Goal: Task Accomplishment & Management: Use online tool/utility

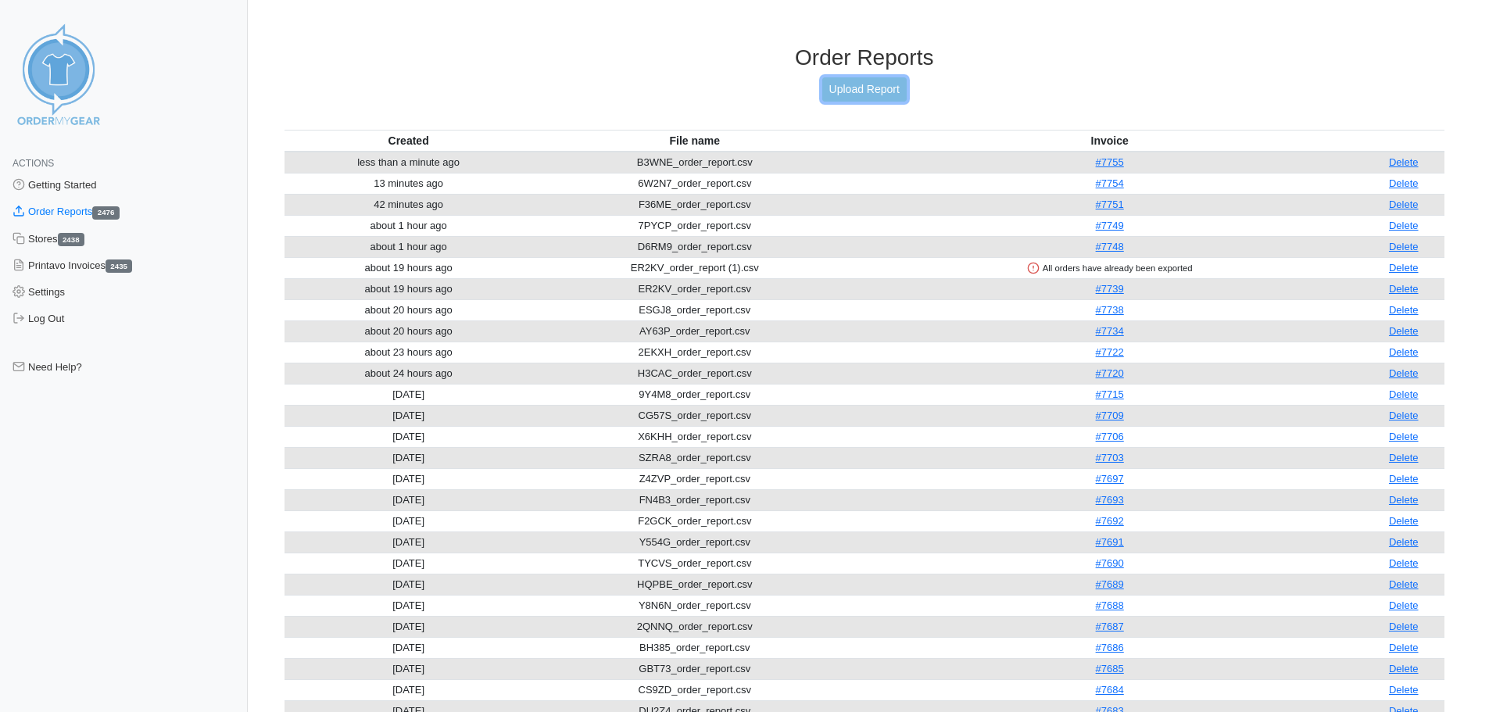
click at [850, 99] on link "Upload Report" at bounding box center [864, 89] width 84 height 24
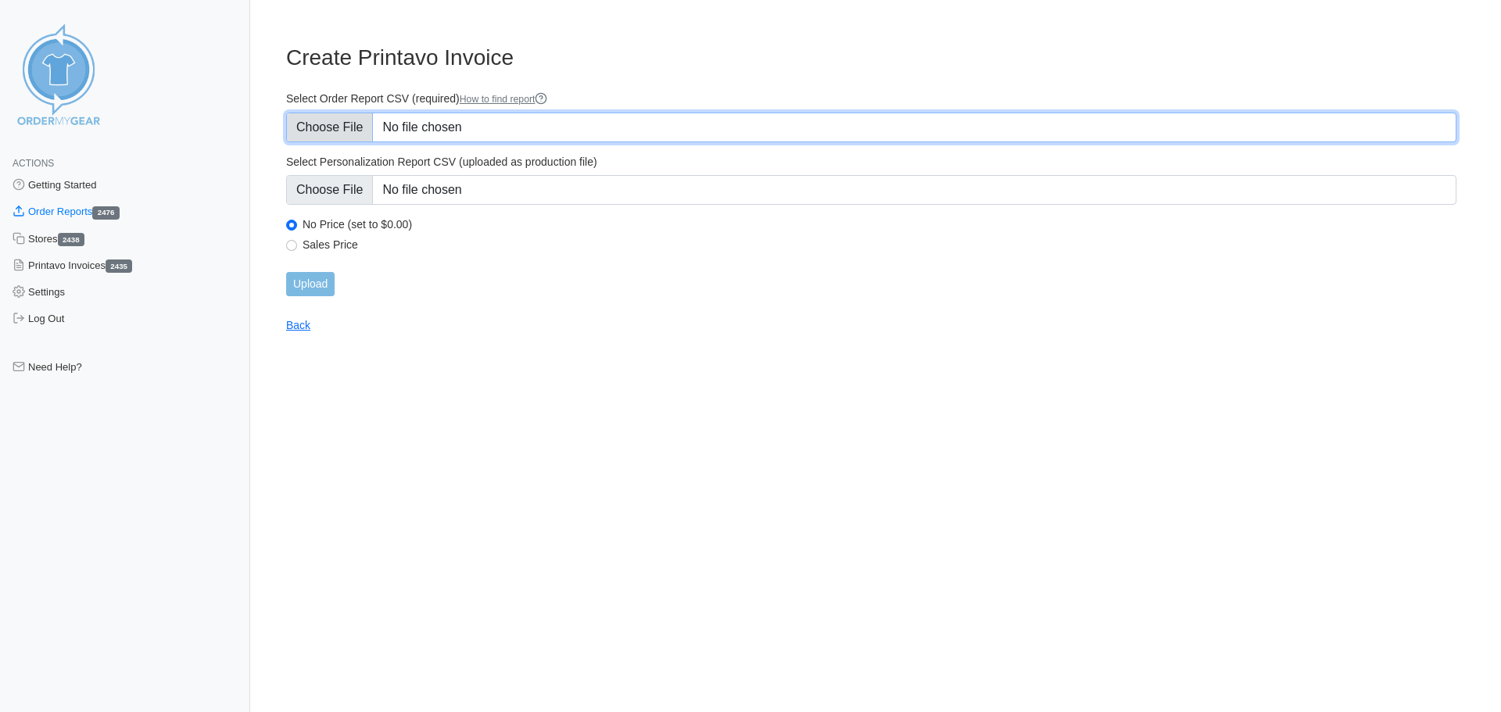
click at [337, 127] on input "Select Order Report CSV (required) How to find report" at bounding box center [871, 128] width 1170 height 30
type input "C:\fakepath\JEYT5_order_report.csv"
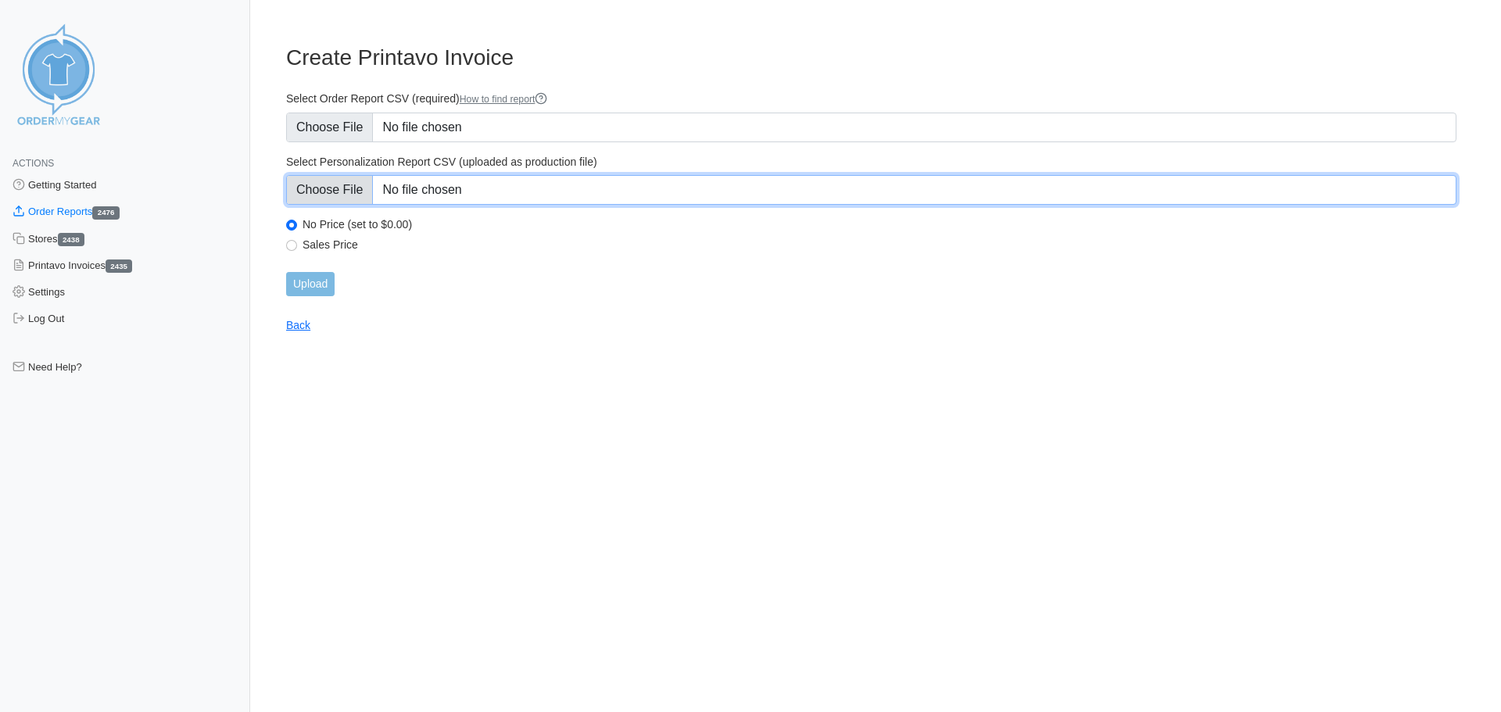
click at [337, 187] on input "Select Personalization Report CSV (uploaded as production file)" at bounding box center [871, 190] width 1170 height 30
type input "C:\fakepath\JEYT5_personalization_report.csv"
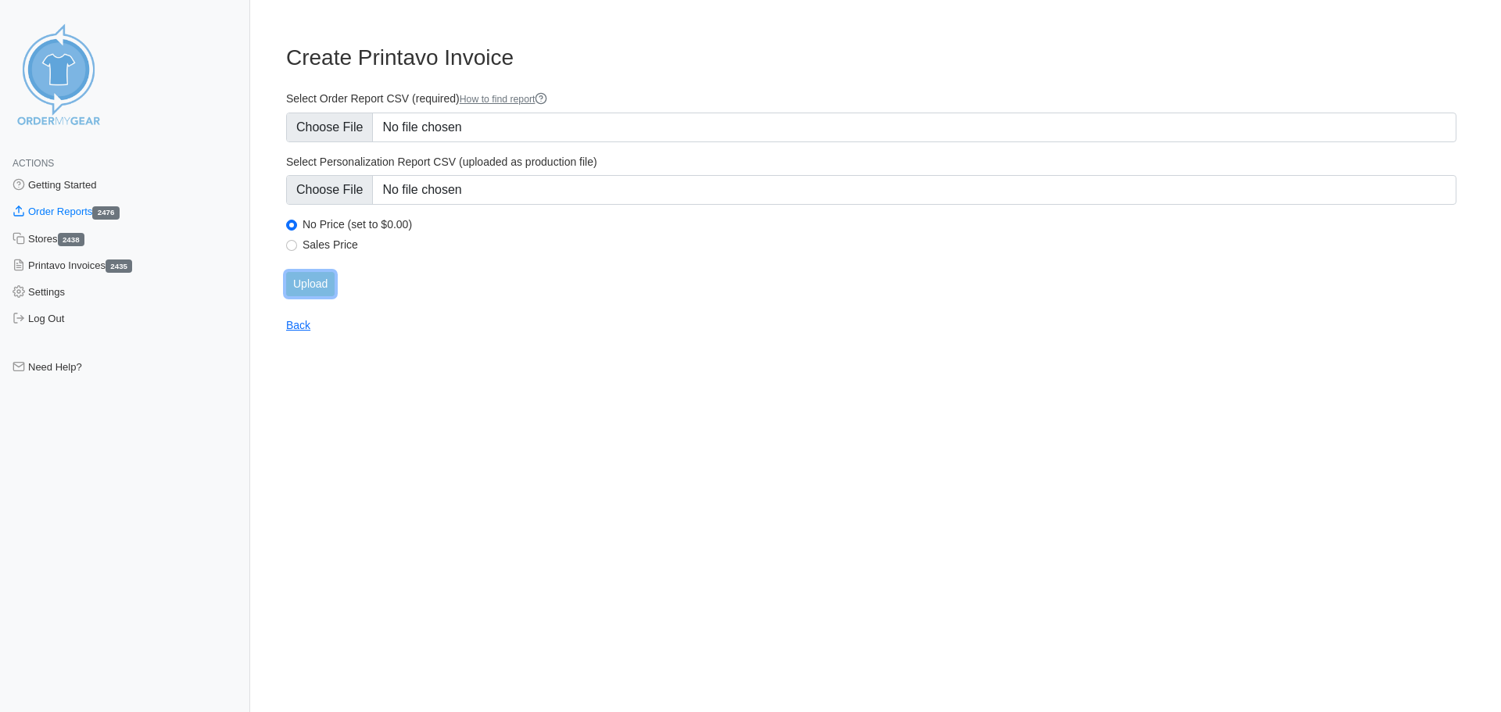
click at [314, 285] on input "Upload" at bounding box center [310, 284] width 48 height 24
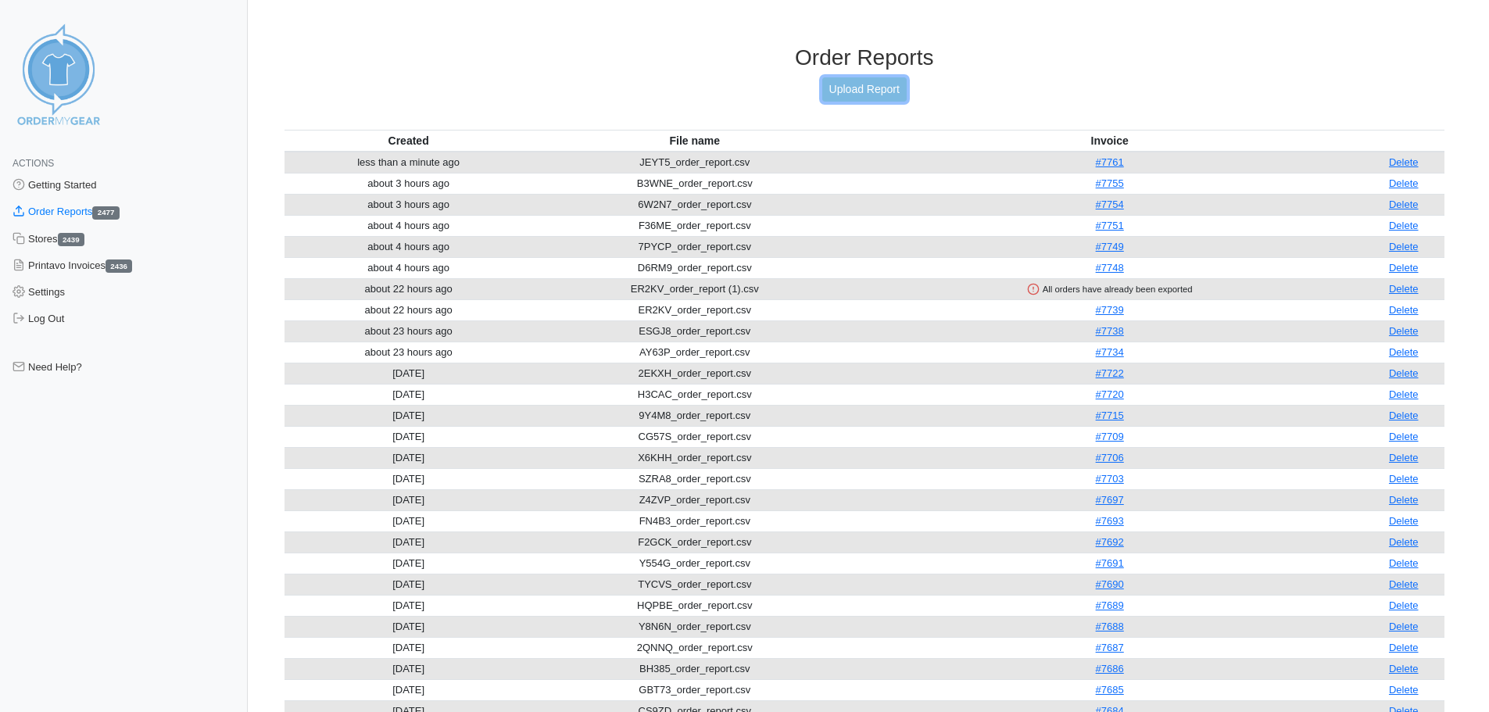
click at [854, 91] on link "Upload Report" at bounding box center [864, 89] width 84 height 24
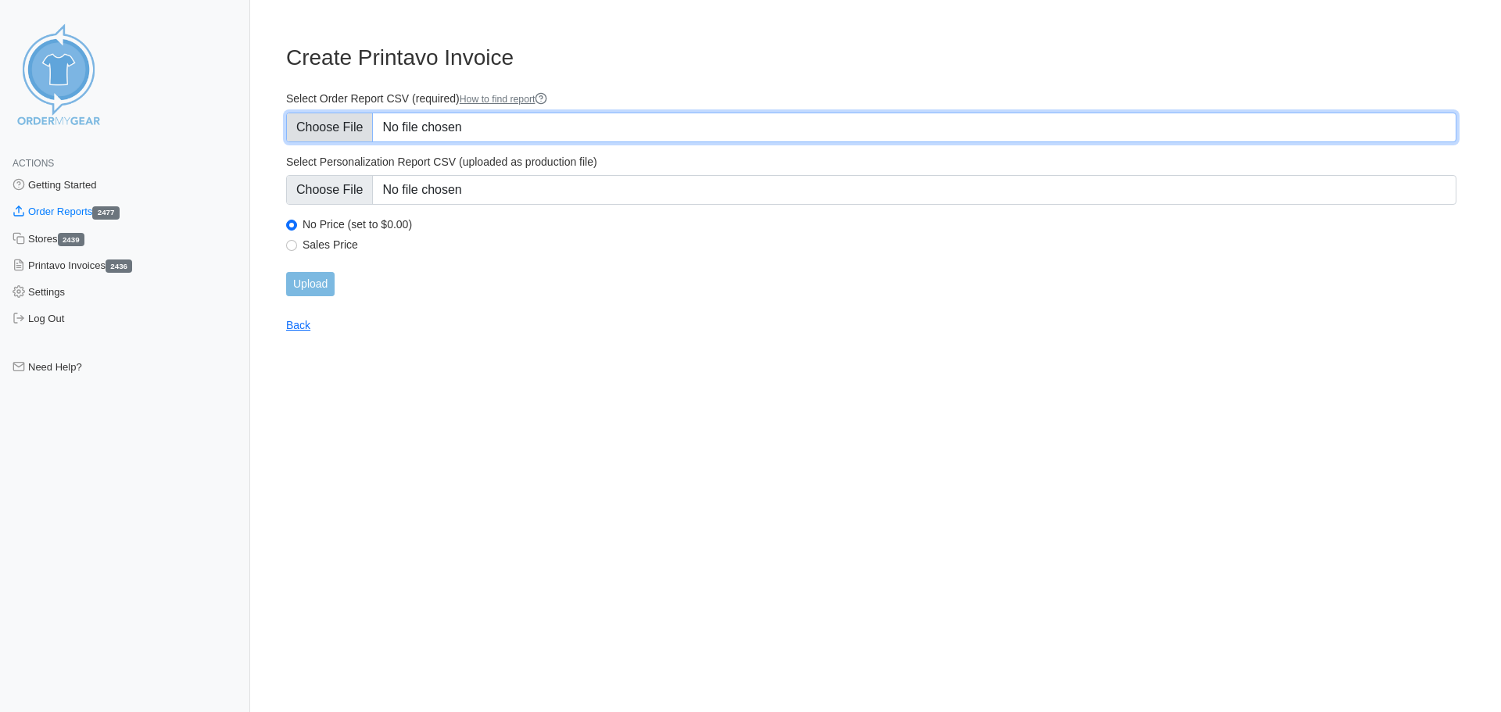
click at [320, 130] on input "Select Order Report CSV (required) How to find report" at bounding box center [871, 128] width 1170 height 30
type input "C:\fakepath\UJX8Z_order_report.csv"
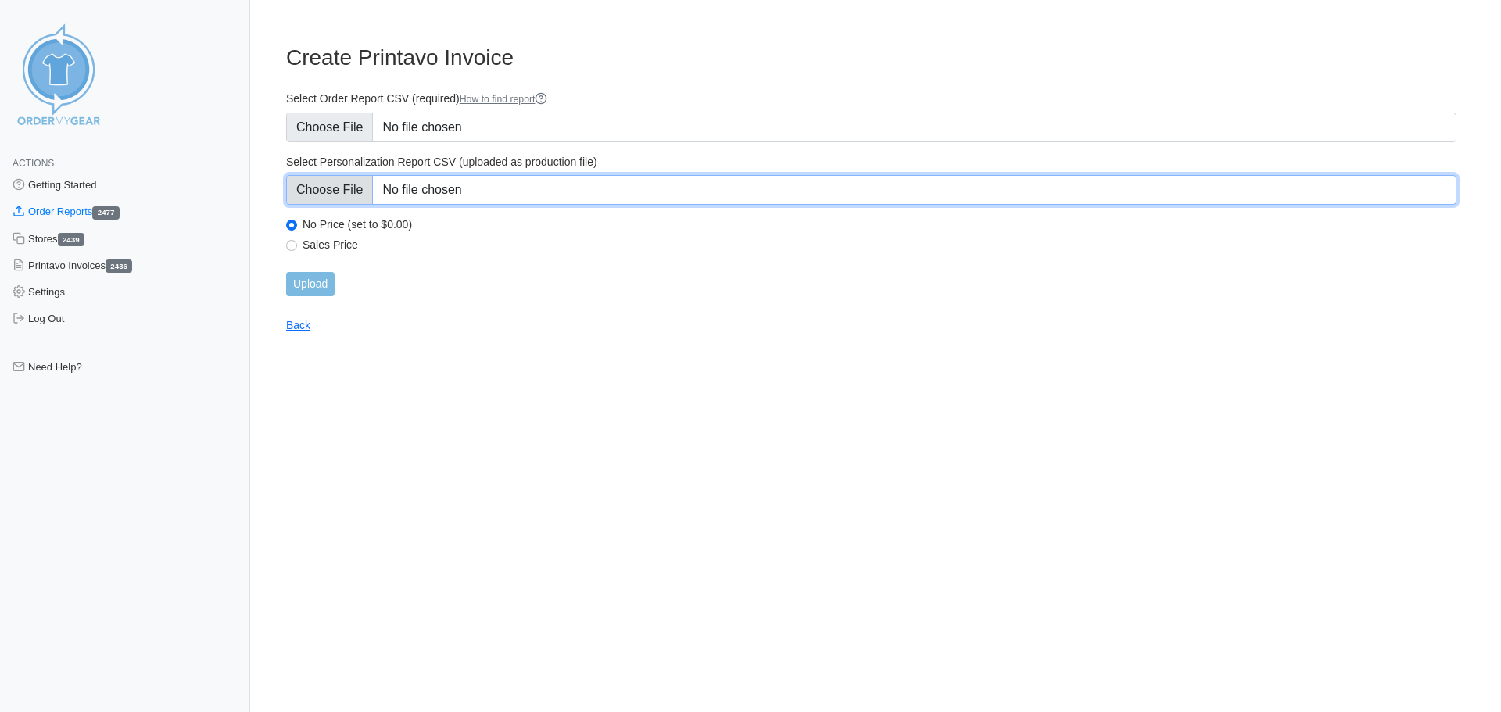
click at [342, 185] on input "Select Personalization Report CSV (uploaded as production file)" at bounding box center [871, 190] width 1170 height 30
type input "C:\fakepath\UJX8Z_personalization_report.csv"
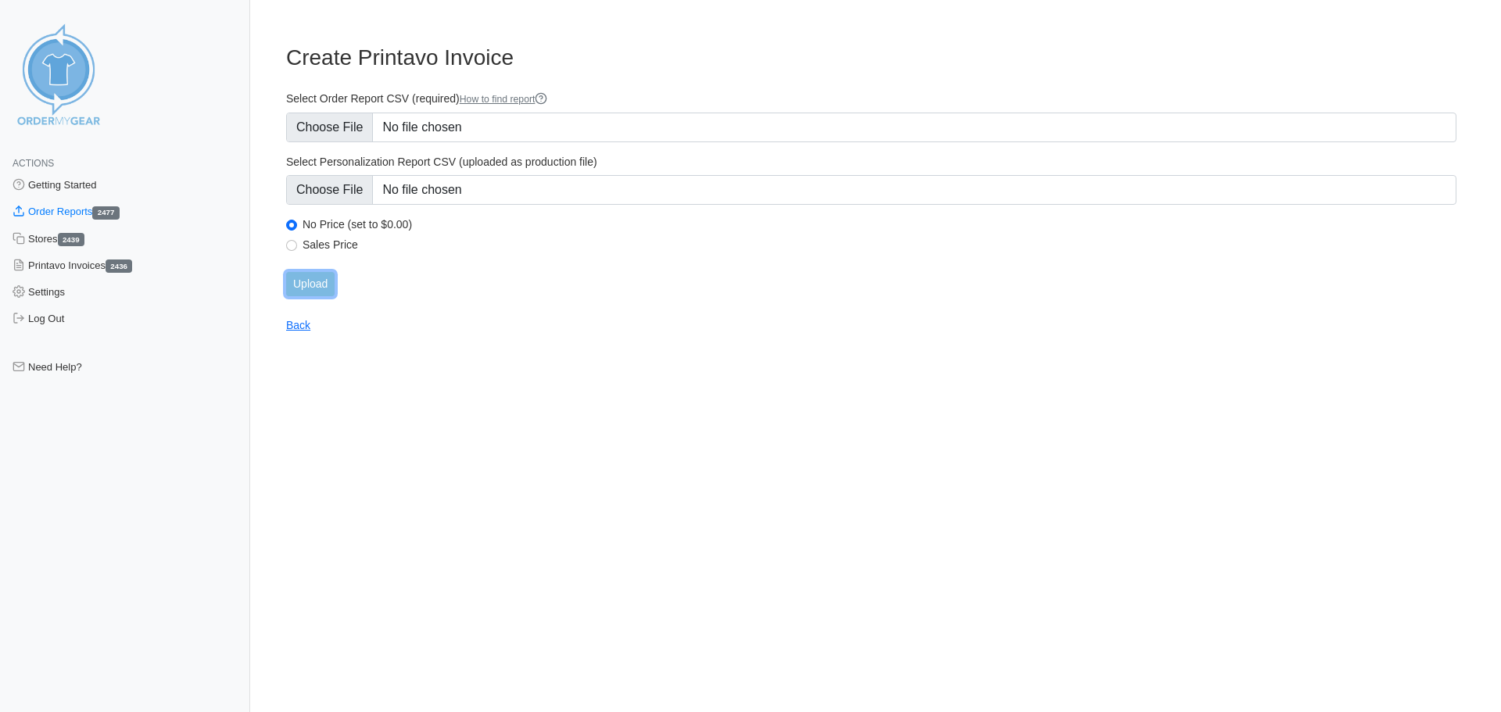
click at [305, 285] on input "Upload" at bounding box center [310, 284] width 48 height 24
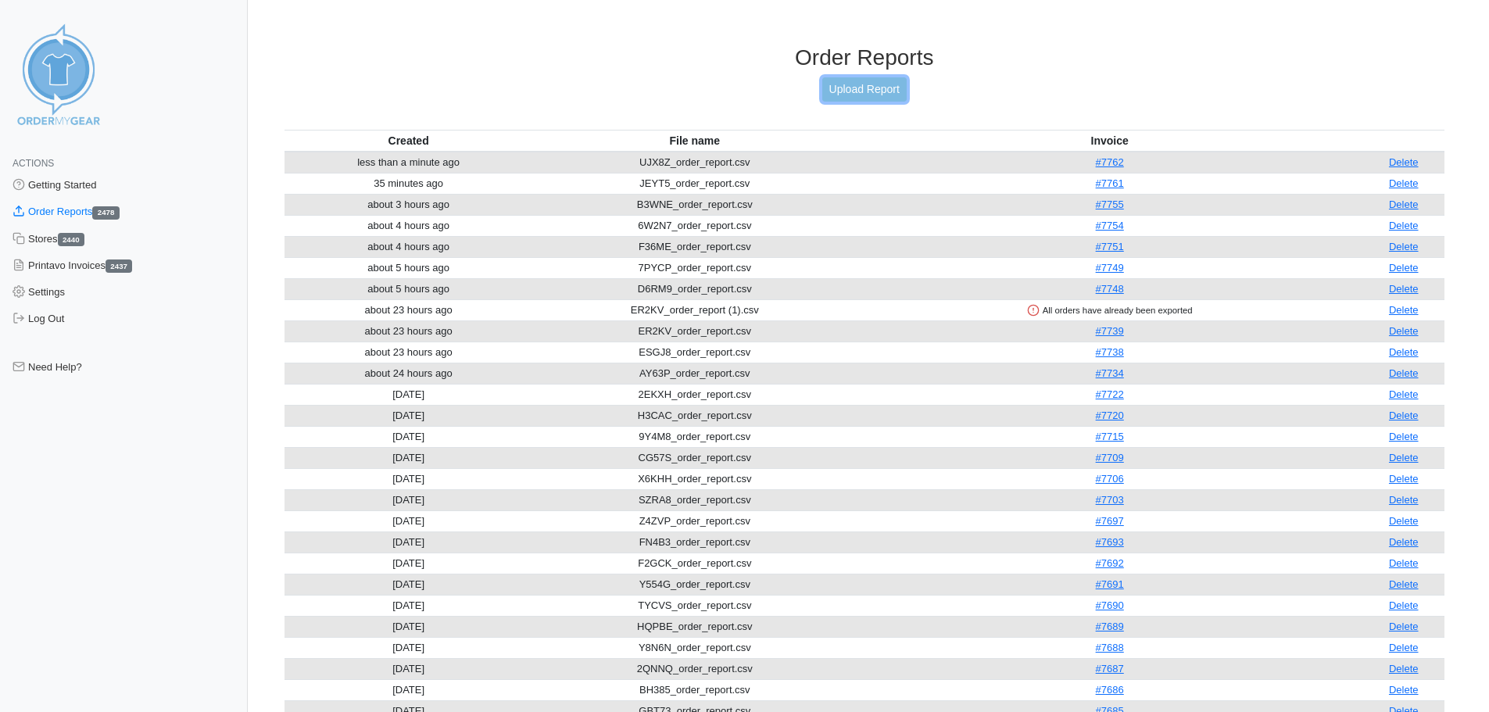
click at [875, 84] on link "Upload Report" at bounding box center [864, 89] width 84 height 24
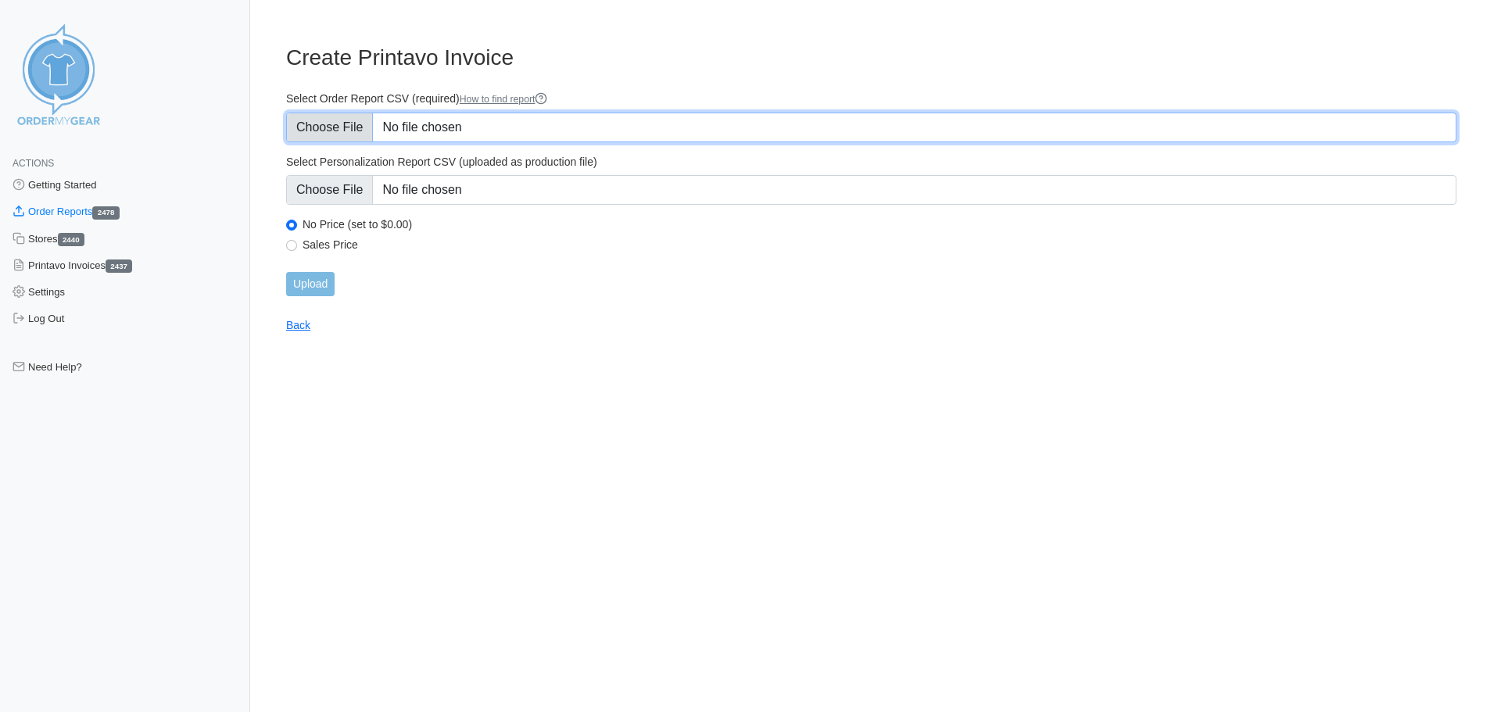
click at [332, 131] on input "Select Order Report CSV (required) How to find report" at bounding box center [871, 128] width 1170 height 30
type input "C:\fakepath\GYXEG_order_report.csv"
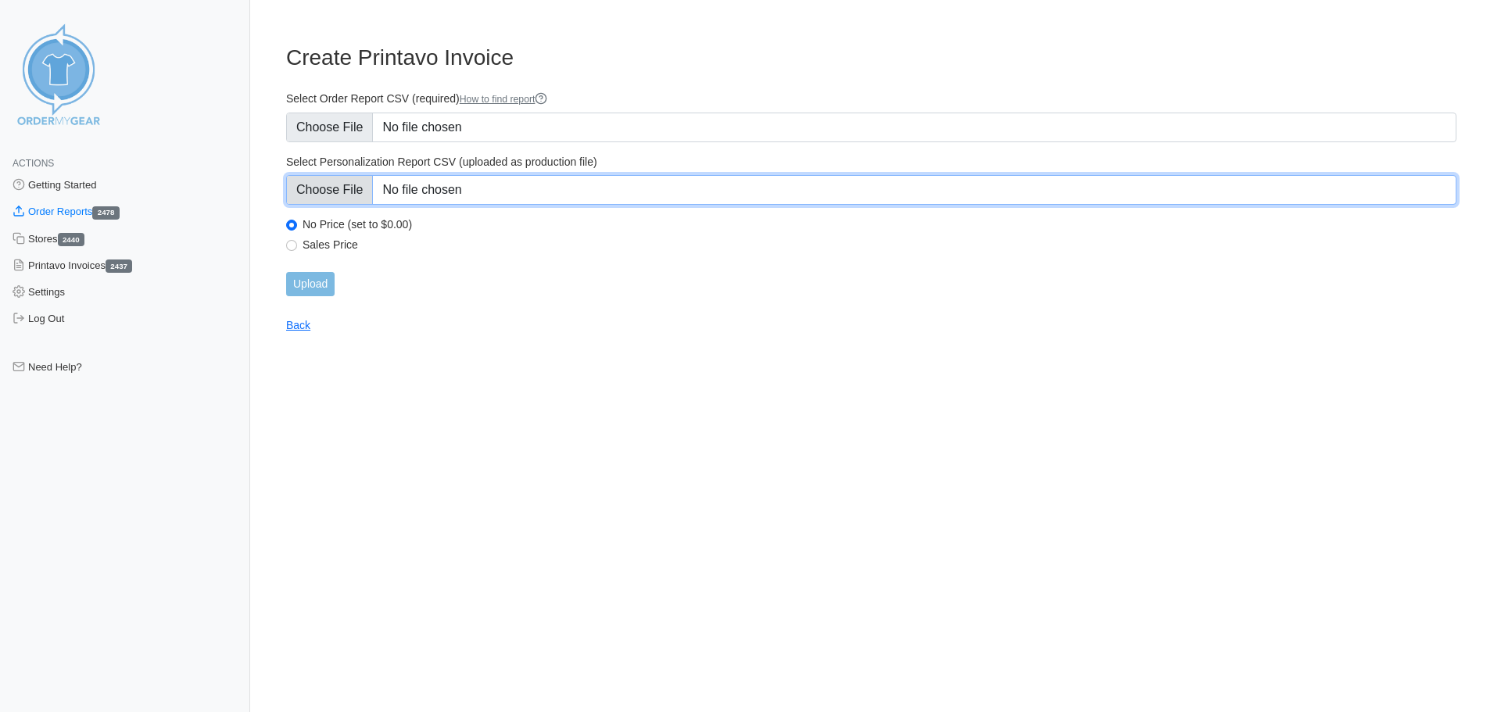
click at [365, 191] on input "Select Personalization Report CSV (uploaded as production file)" at bounding box center [871, 190] width 1170 height 30
type input "C:\fakepath\GYXEG_personalization_report.csv"
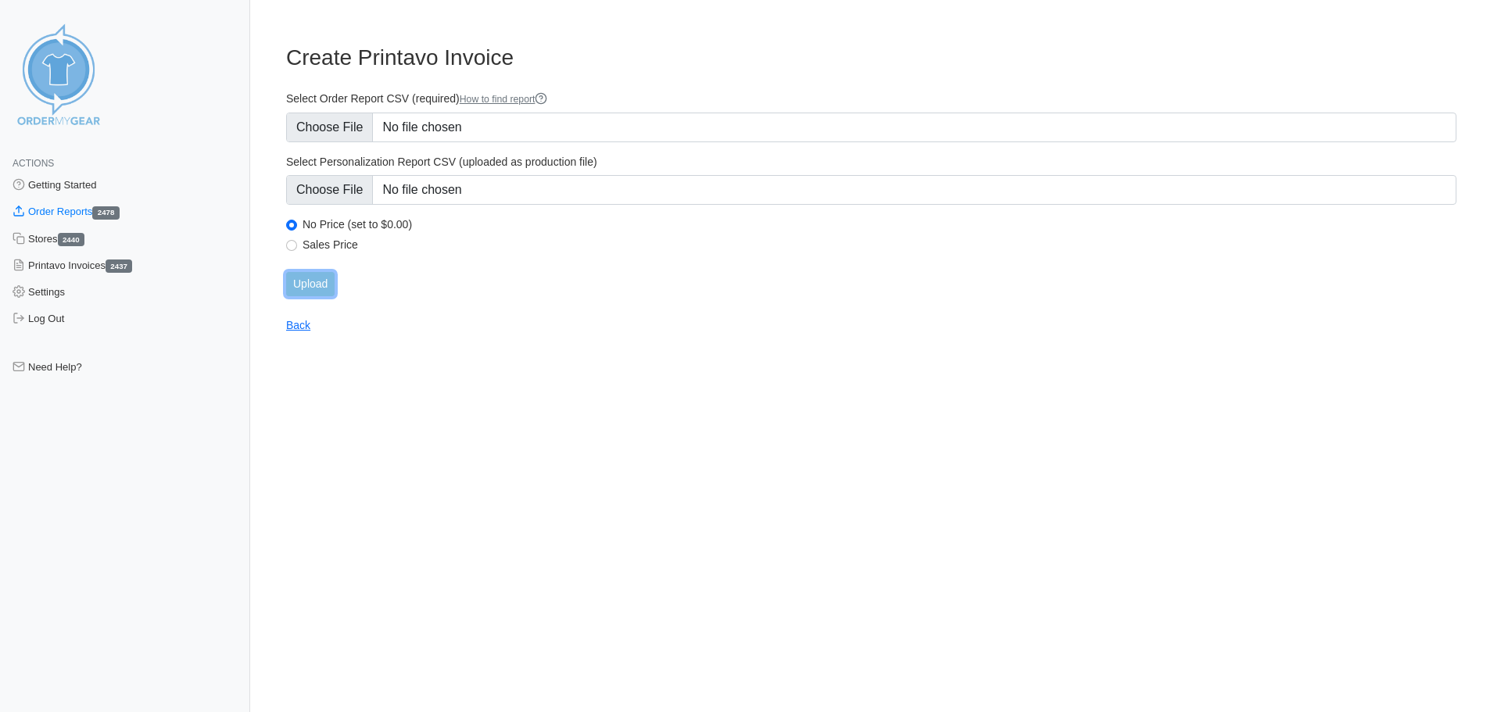
click at [317, 279] on input "Upload" at bounding box center [310, 284] width 48 height 24
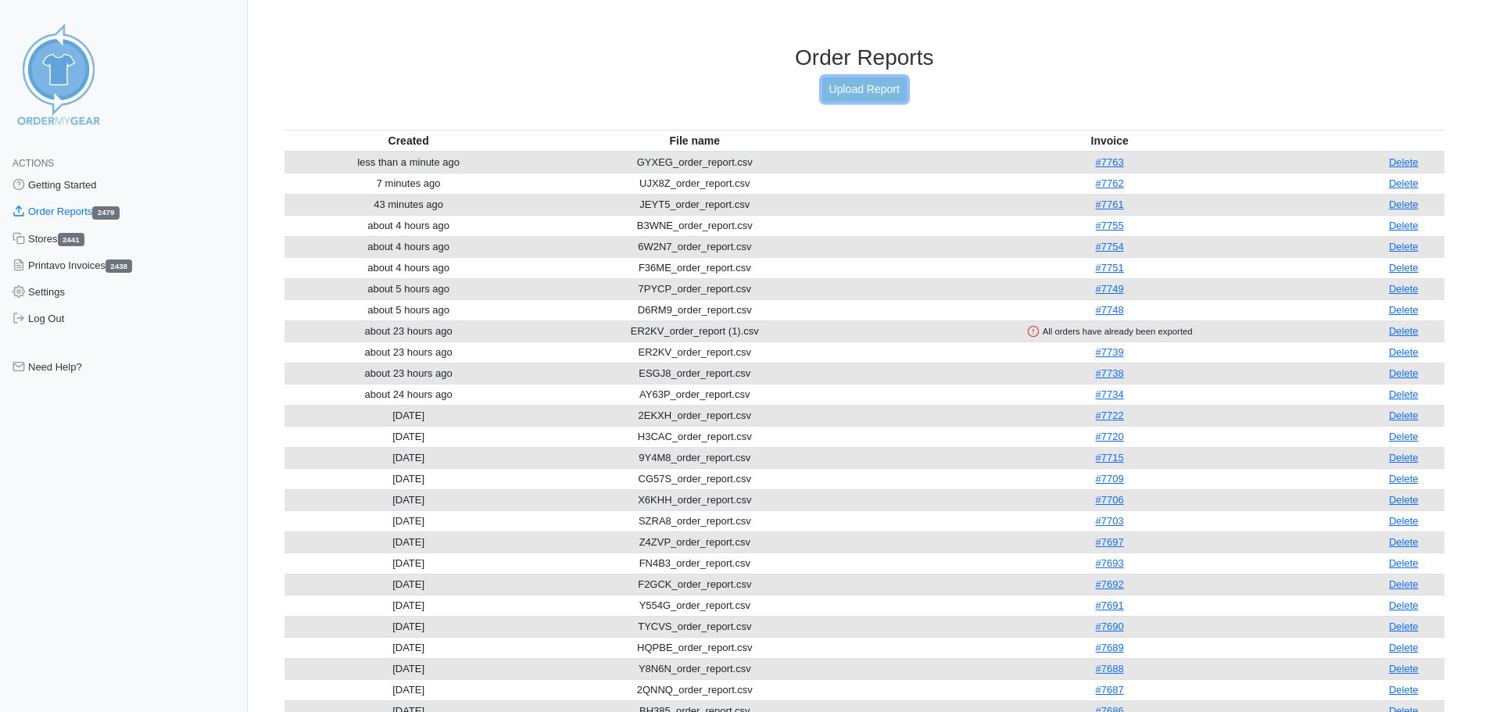
click at [861, 94] on link "Upload Report" at bounding box center [864, 89] width 84 height 24
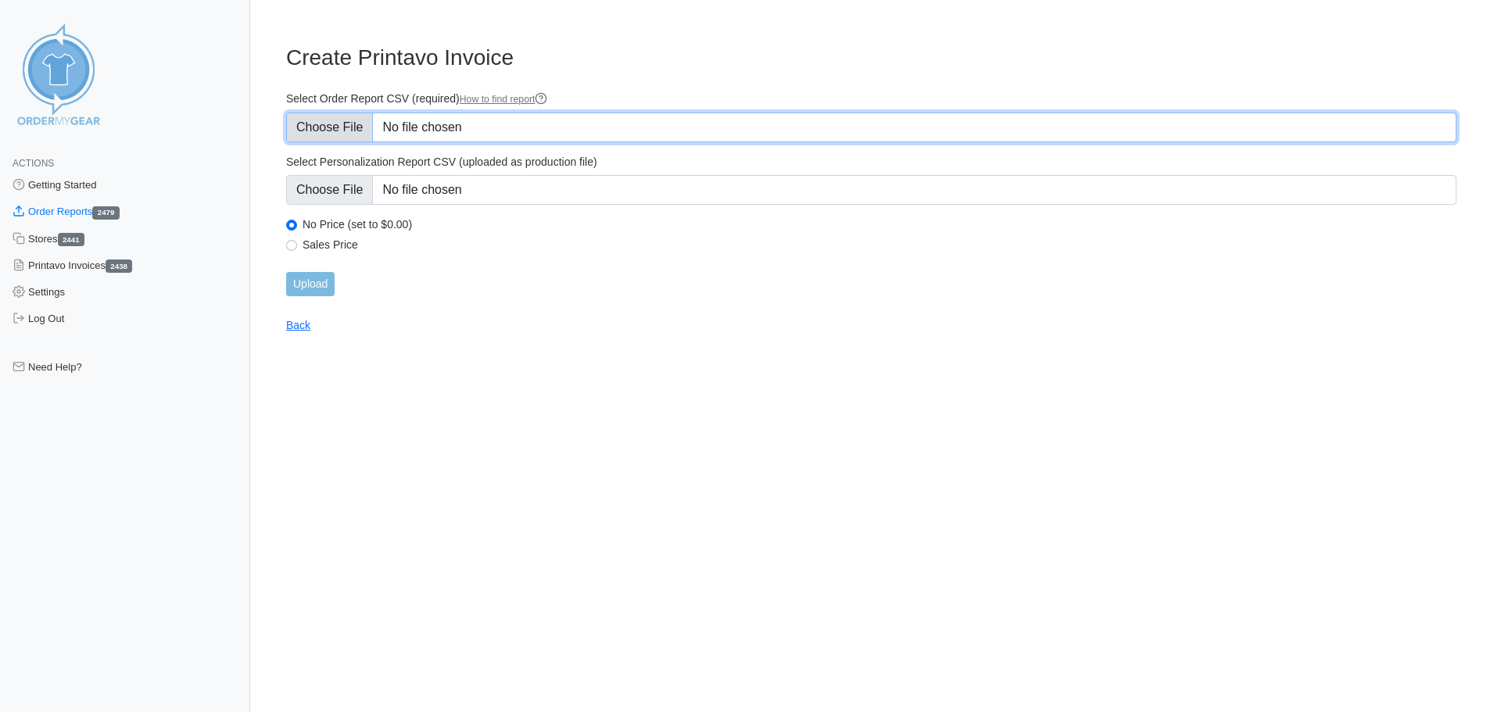
click at [330, 122] on input "Select Order Report CSV (required) How to find report" at bounding box center [871, 128] width 1170 height 30
type input "C:\fakepath\8HUK2_order_report.csv"
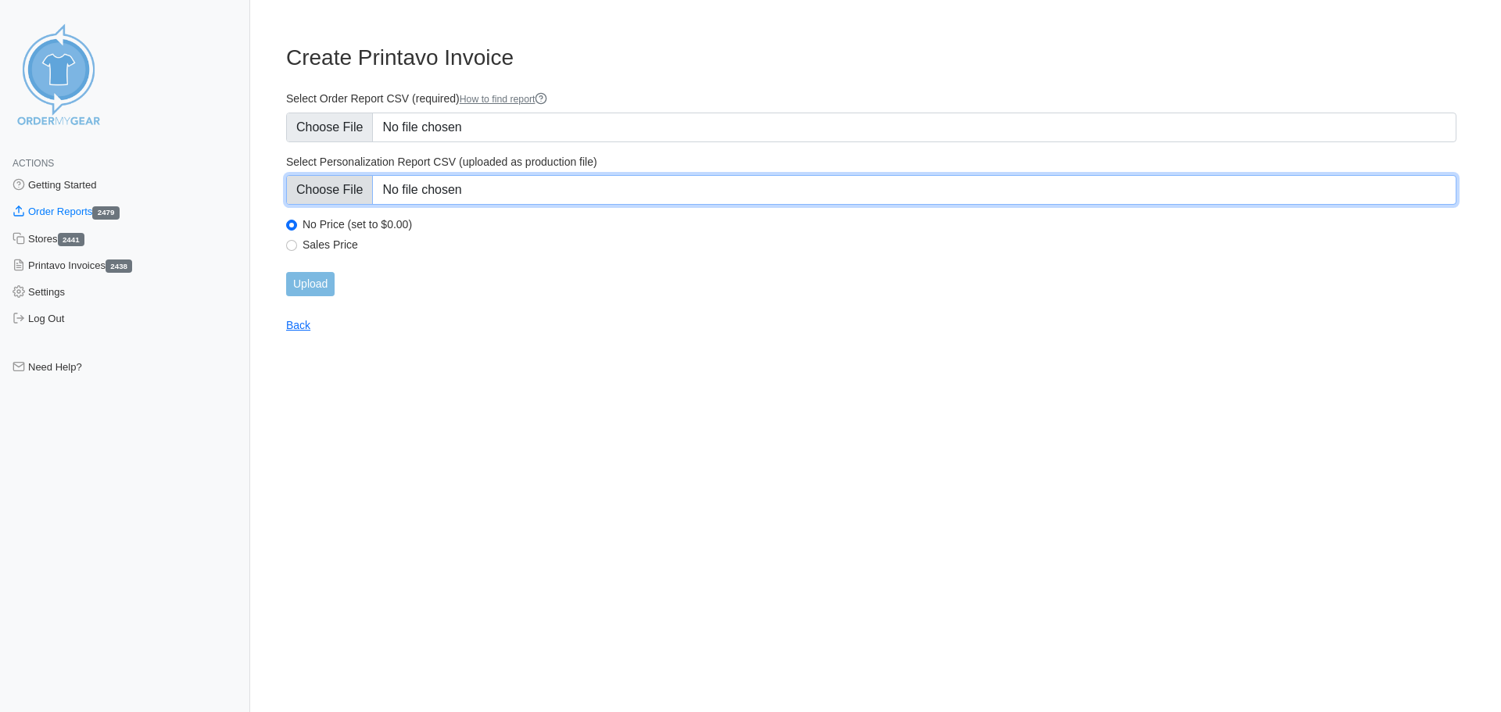
click at [314, 190] on input "Select Personalization Report CSV (uploaded as production file)" at bounding box center [871, 190] width 1170 height 30
type input "C:\fakepath\8HUK2_personalization_report.csv"
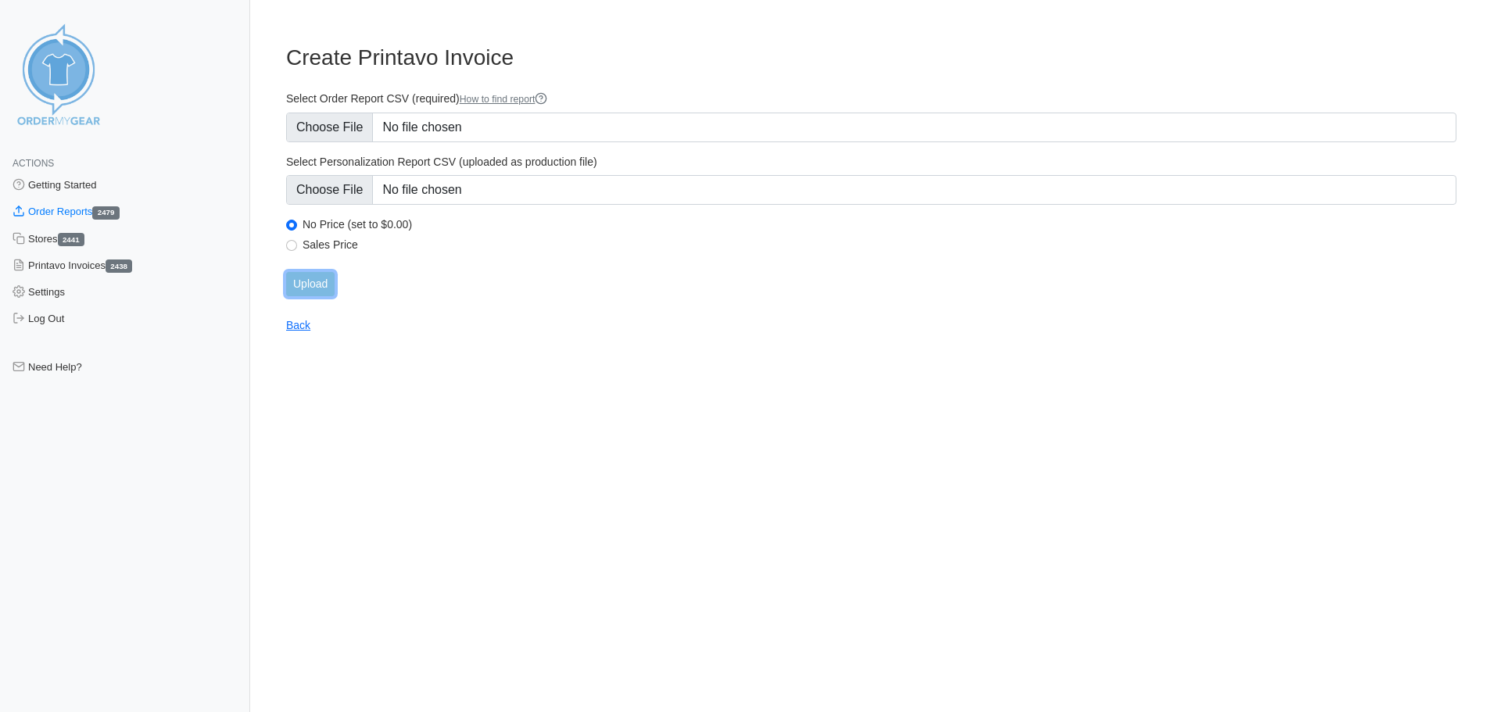
click at [317, 287] on input "Upload" at bounding box center [310, 284] width 48 height 24
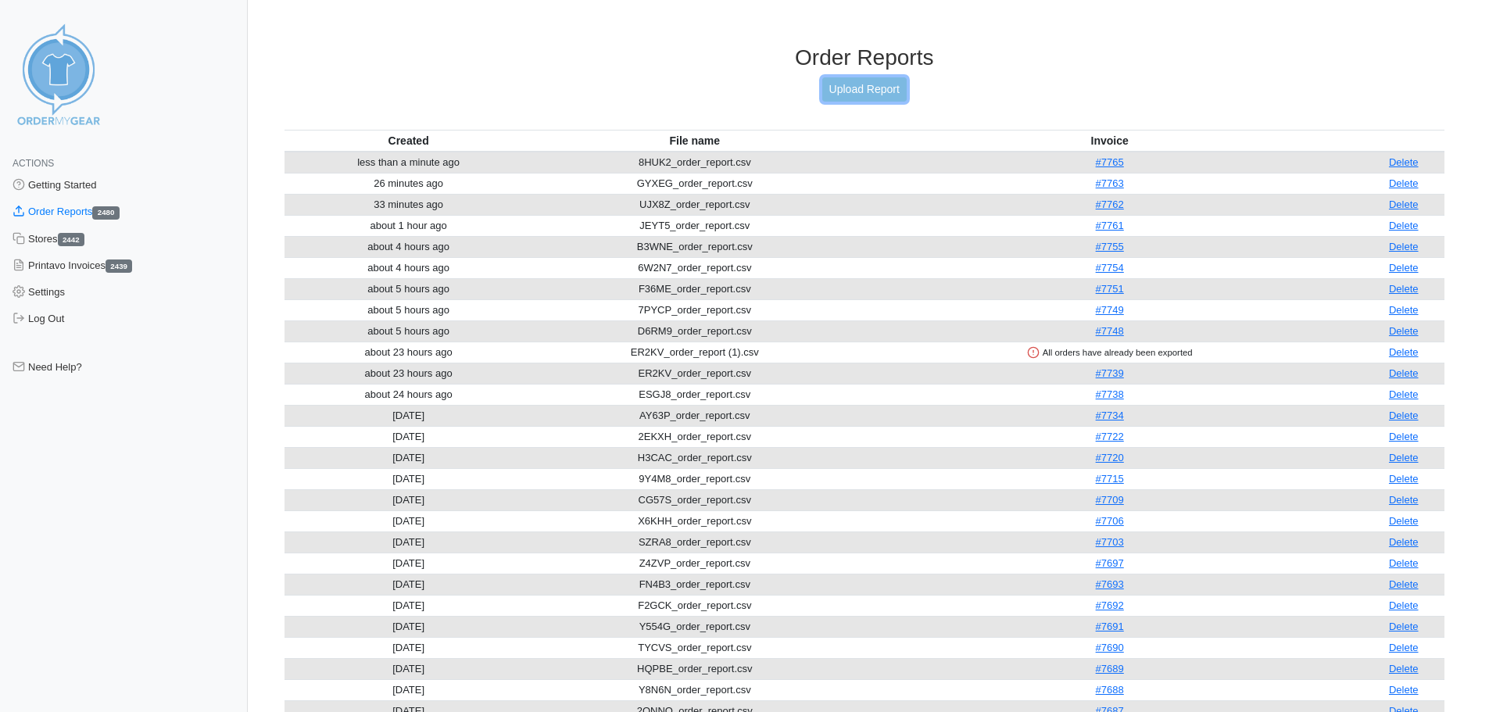
click at [853, 95] on link "Upload Report" at bounding box center [864, 89] width 84 height 24
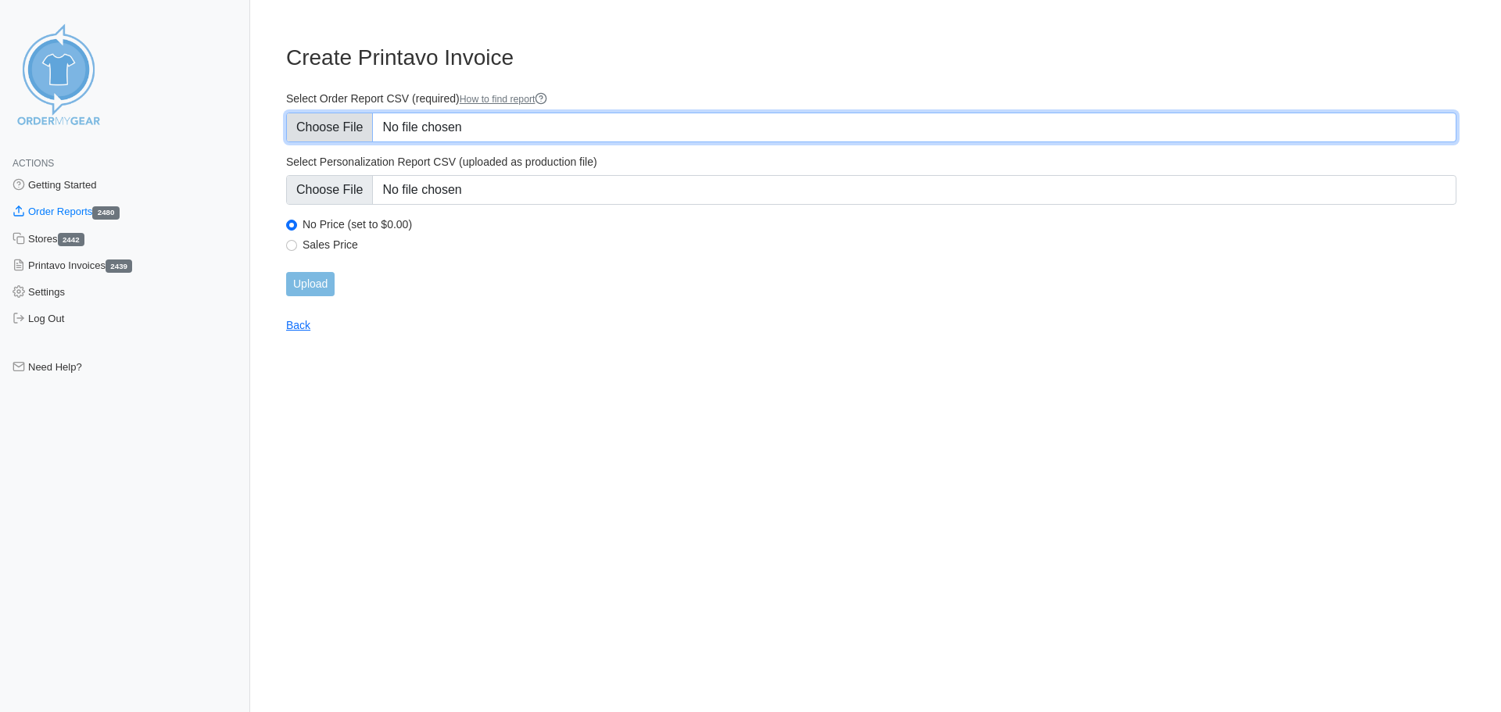
click at [341, 122] on input "Select Order Report CSV (required) How to find report" at bounding box center [871, 128] width 1170 height 30
type input "C:\fakepath\E9KBN_order_report.csv"
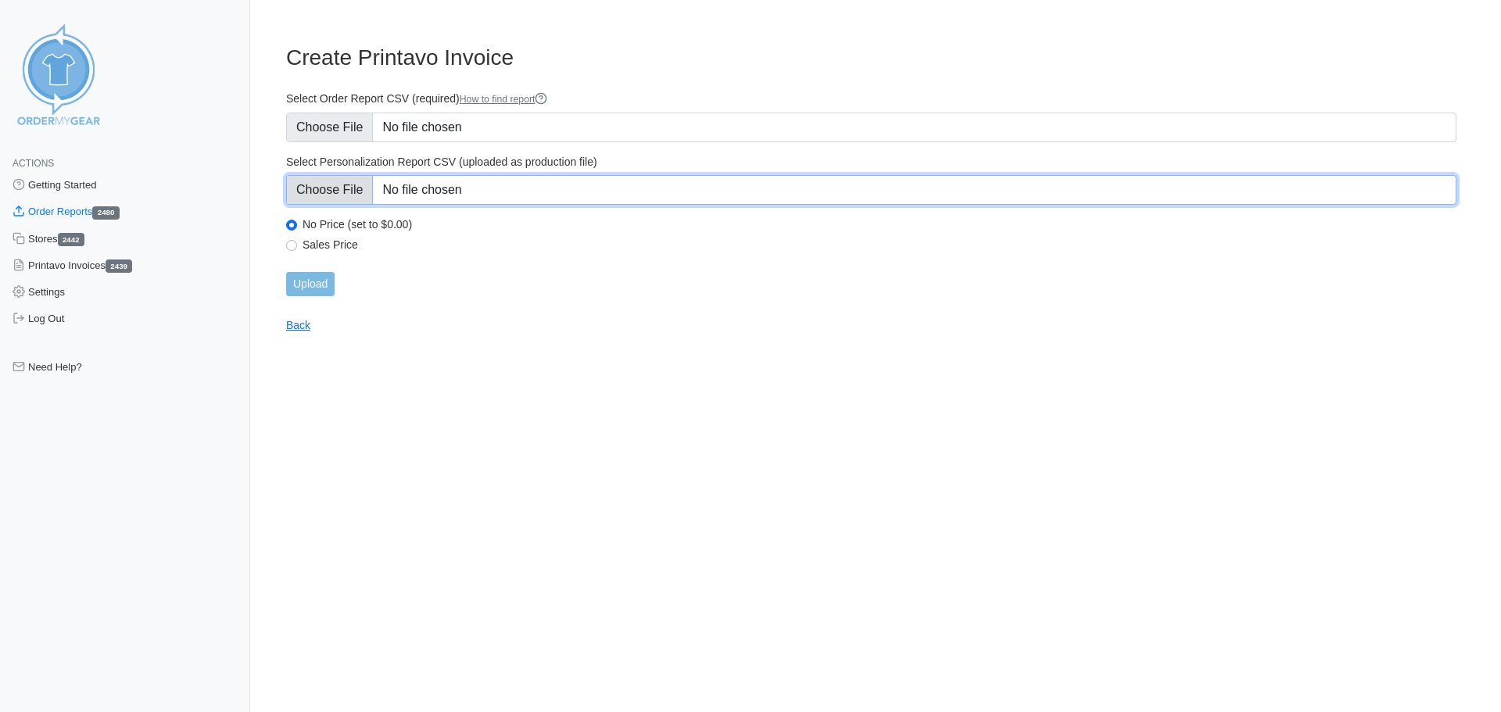
click at [362, 193] on input "Select Personalization Report CSV (uploaded as production file)" at bounding box center [871, 190] width 1170 height 30
type input "C:\fakepath\E9KBN_personalization_report.csv"
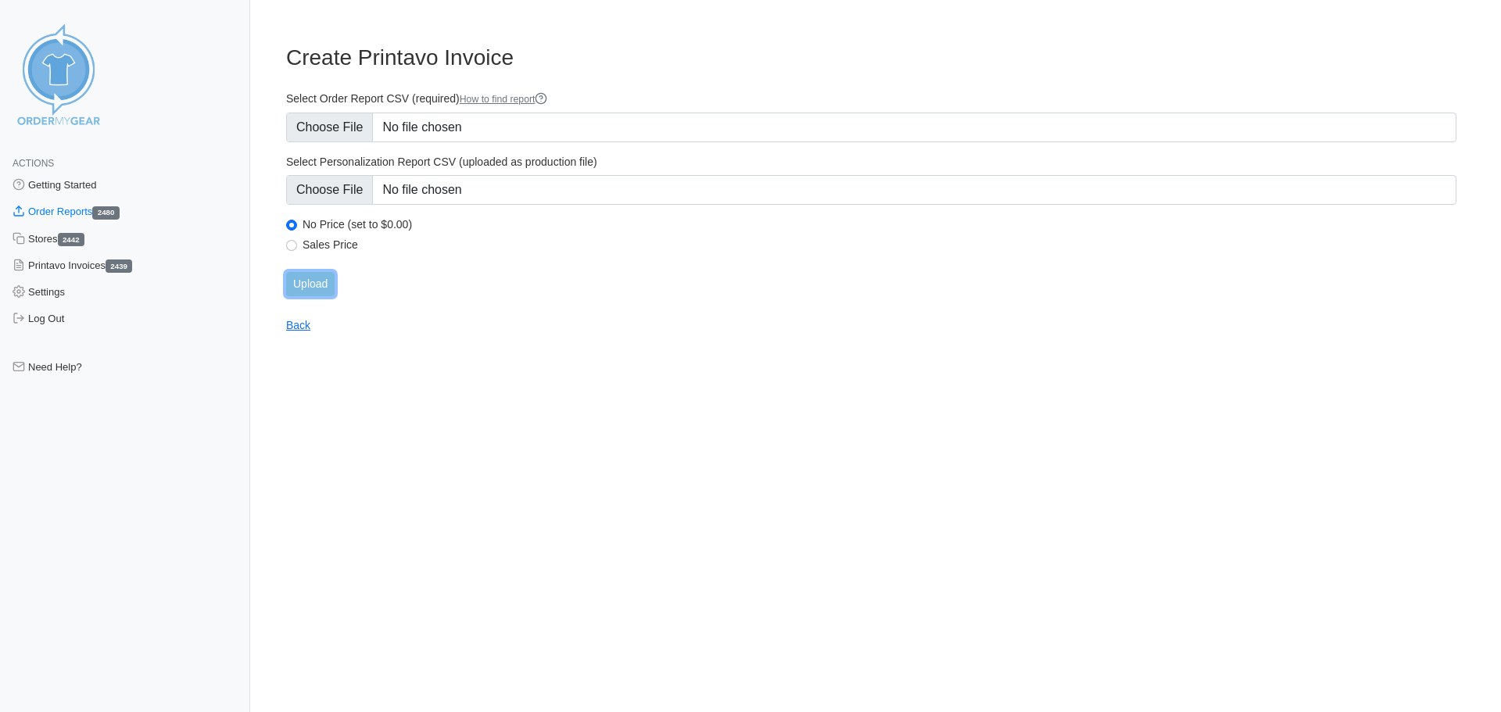
click at [315, 285] on input "Upload" at bounding box center [310, 284] width 48 height 24
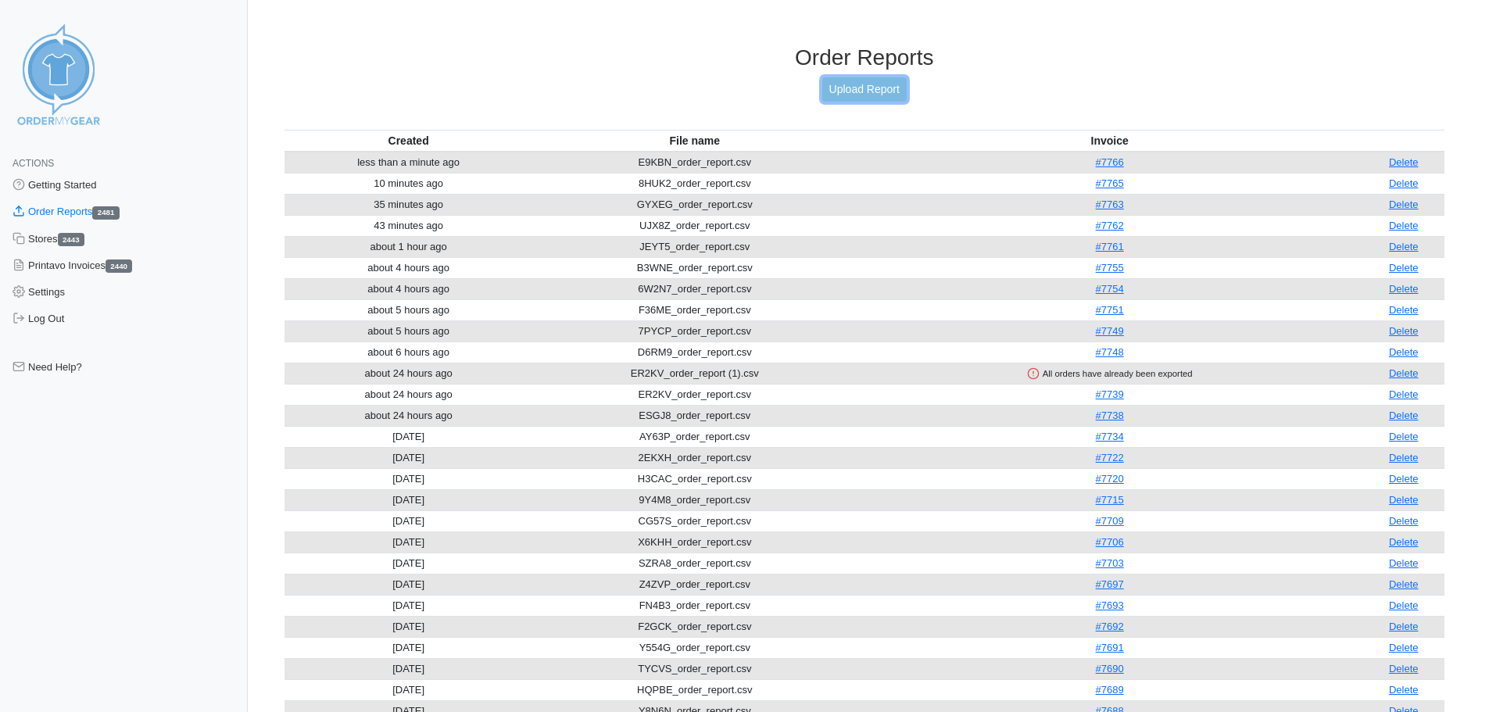
click at [852, 88] on link "Upload Report" at bounding box center [864, 89] width 84 height 24
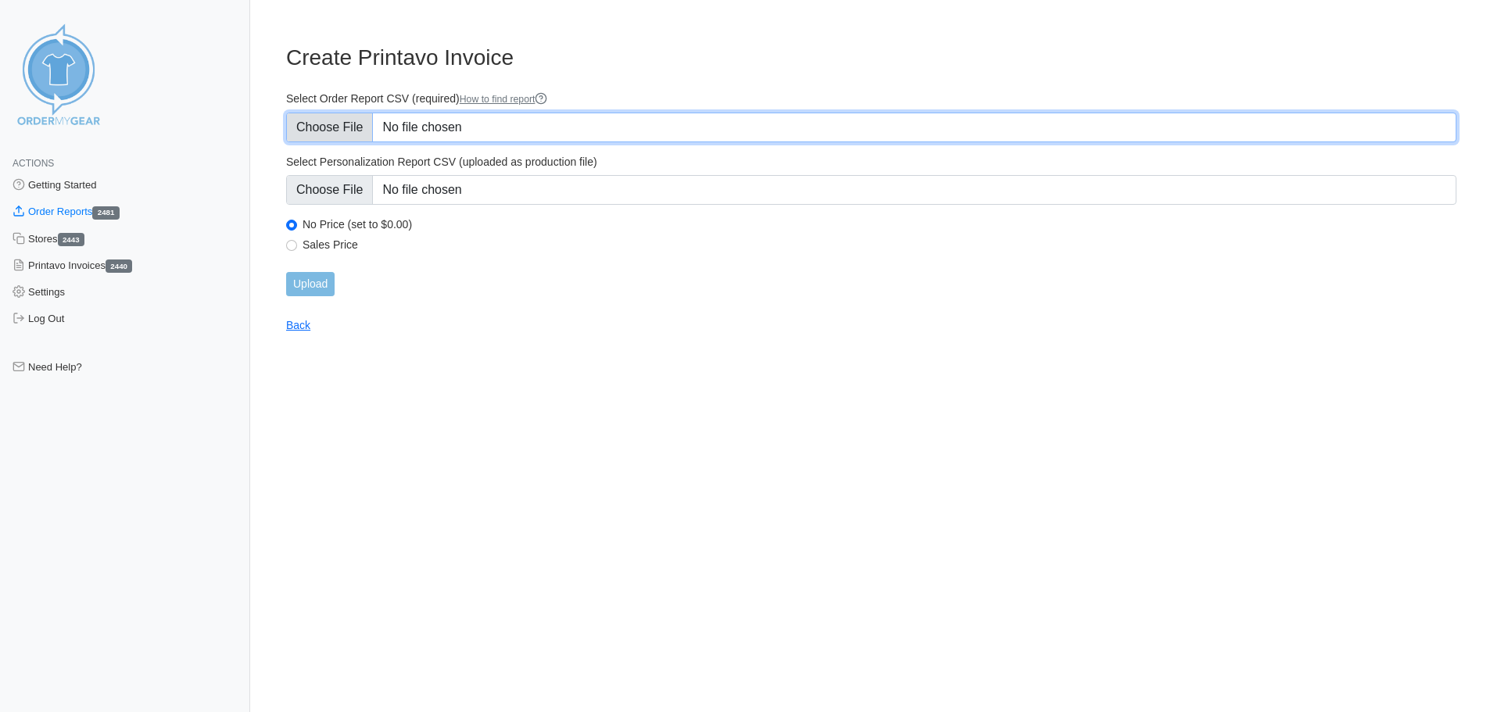
click at [344, 120] on input "Select Order Report CSV (required) How to find report" at bounding box center [871, 128] width 1170 height 30
type input "C:\fakepath\UJX3N_order_report.csv"
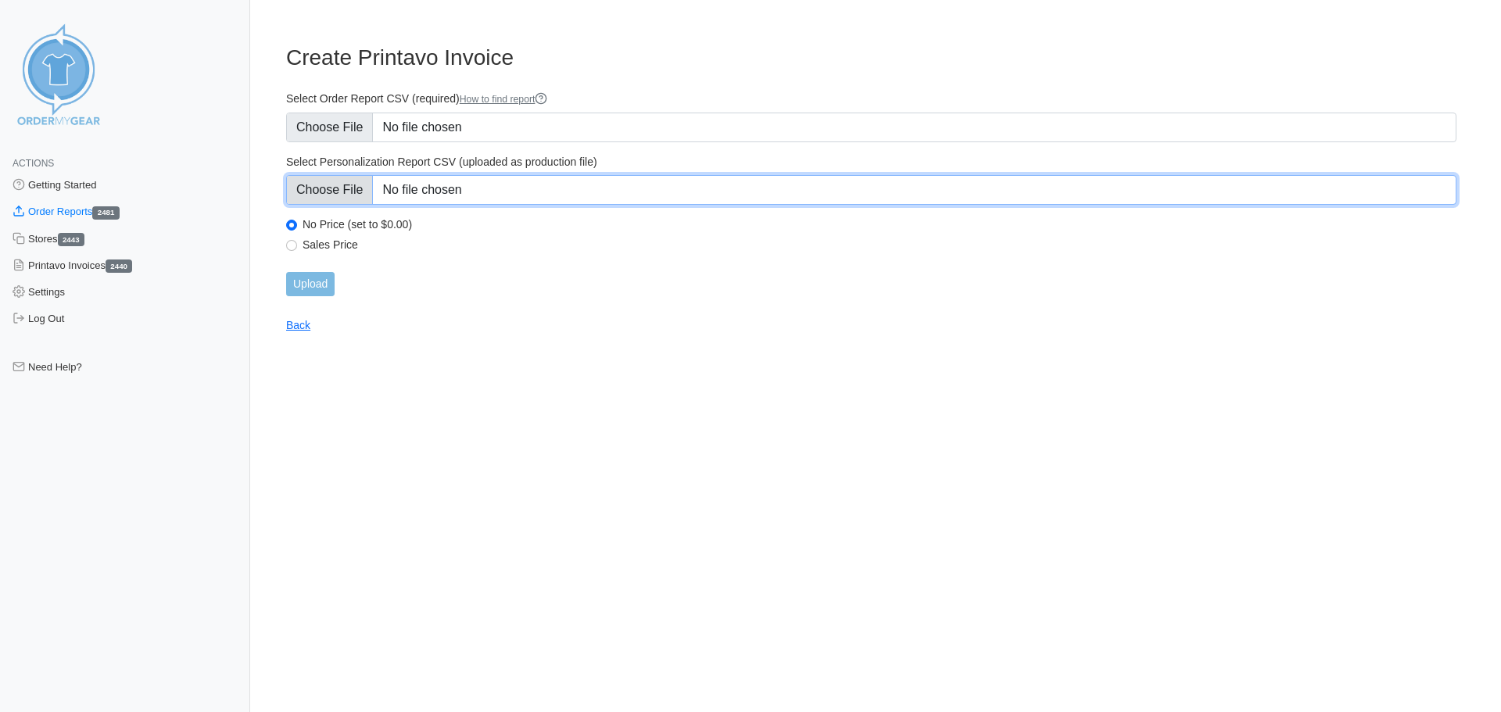
click at [354, 199] on input "Select Personalization Report CSV (uploaded as production file)" at bounding box center [871, 190] width 1170 height 30
type input "C:\fakepath\UJX3N_personalization_report.csv"
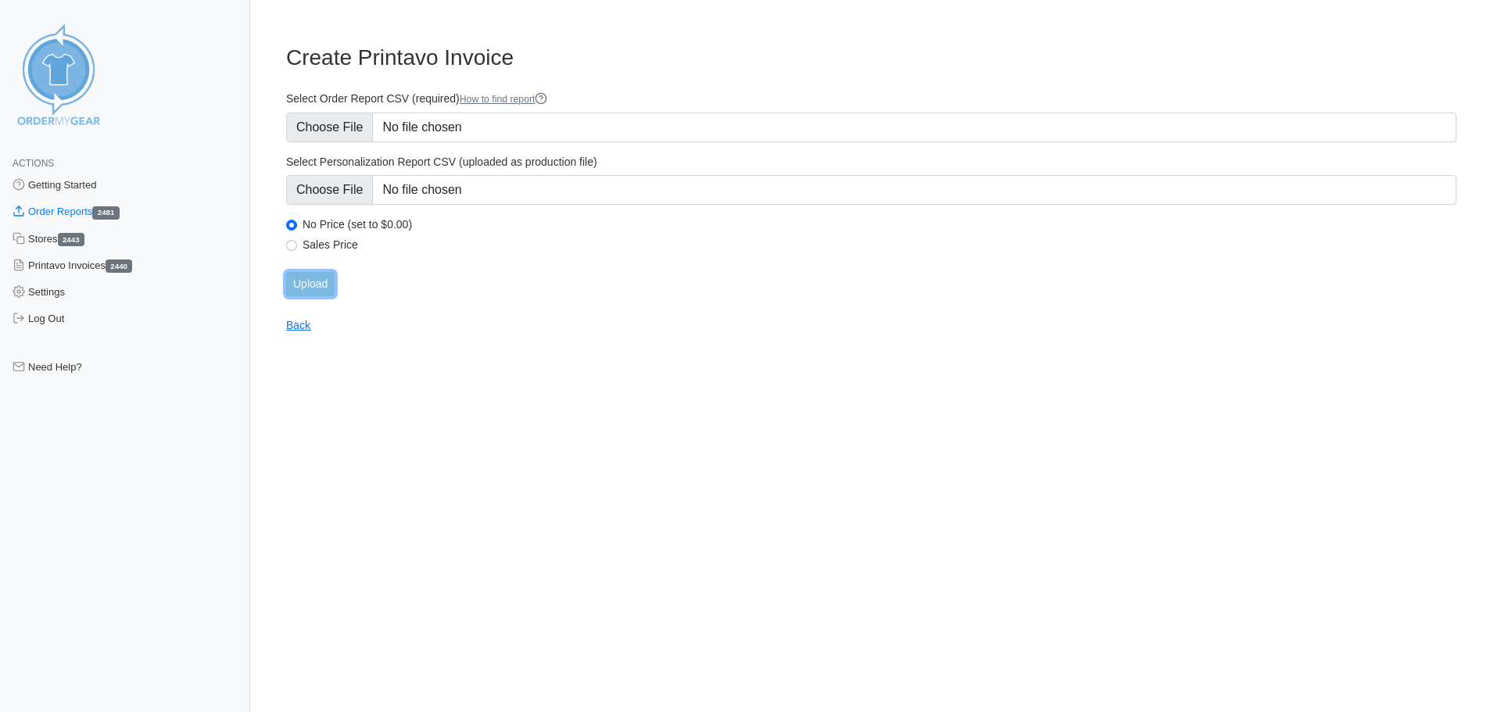
click at [324, 288] on input "Upload" at bounding box center [310, 284] width 48 height 24
